Goal: Navigation & Orientation: Understand site structure

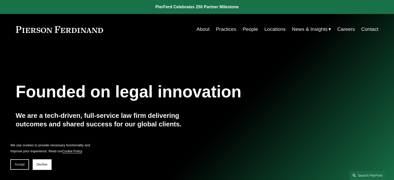
click at [230, 30] on link "Practices" at bounding box center [226, 29] width 20 height 10
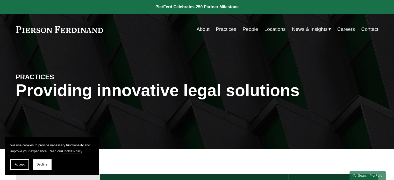
click at [200, 28] on link "About" at bounding box center [203, 29] width 13 height 10
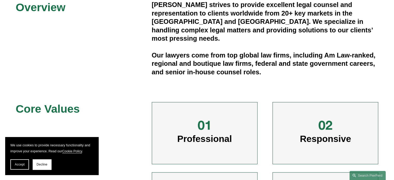
scroll to position [259, 0]
